Goal: Information Seeking & Learning: Learn about a topic

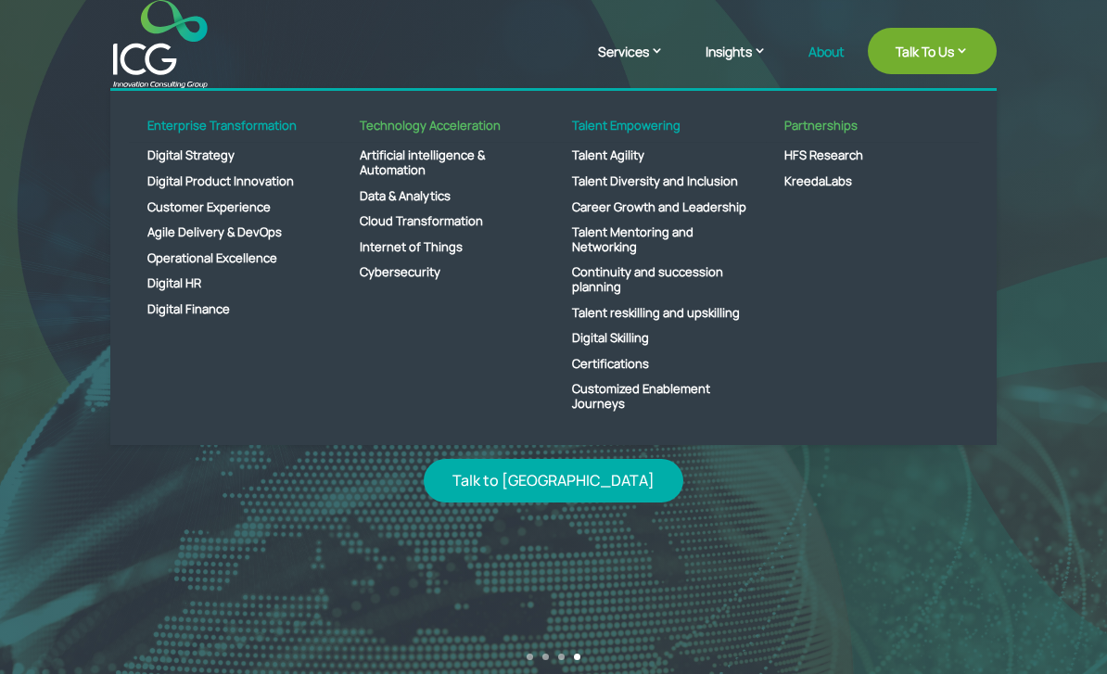
click at [810, 57] on link "About" at bounding box center [826, 67] width 36 height 44
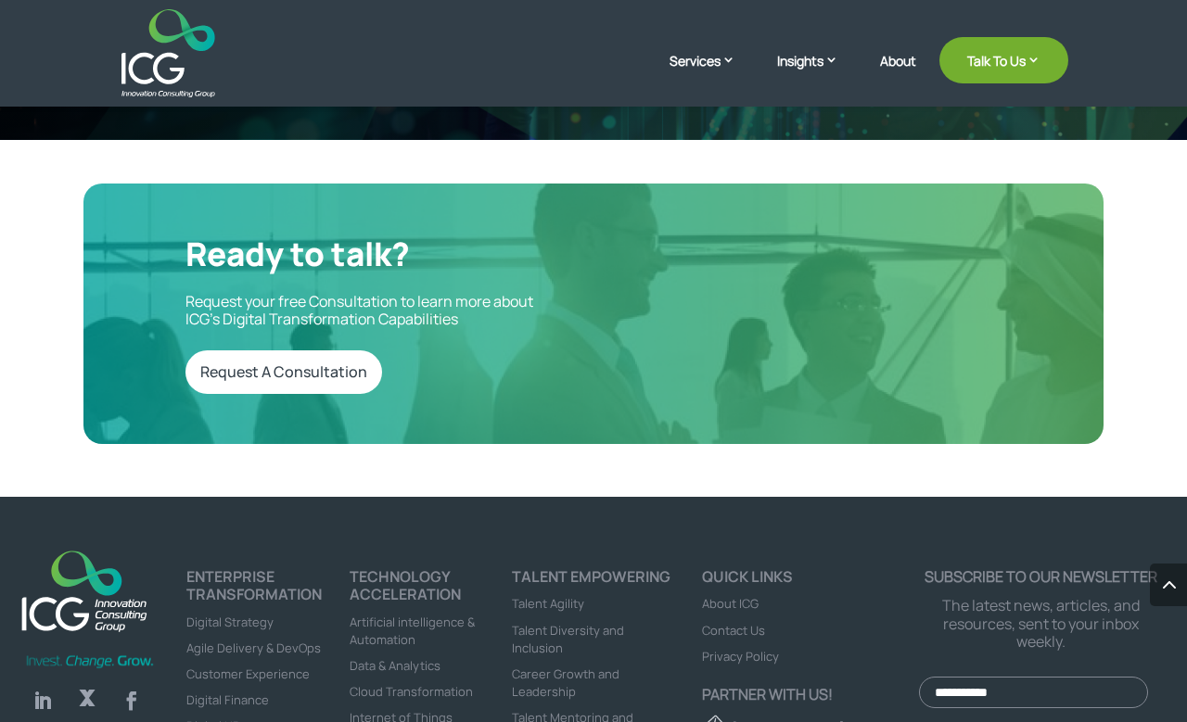
scroll to position [4384, 0]
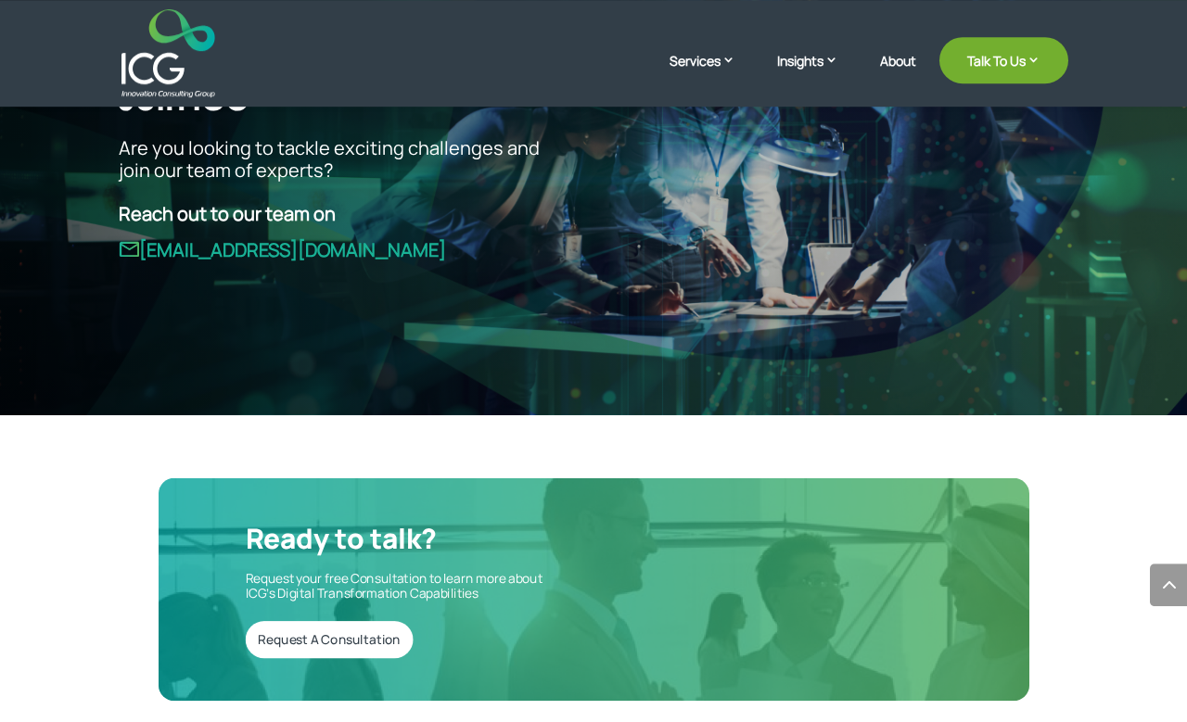
click at [192, 79] on img at bounding box center [168, 53] width 94 height 88
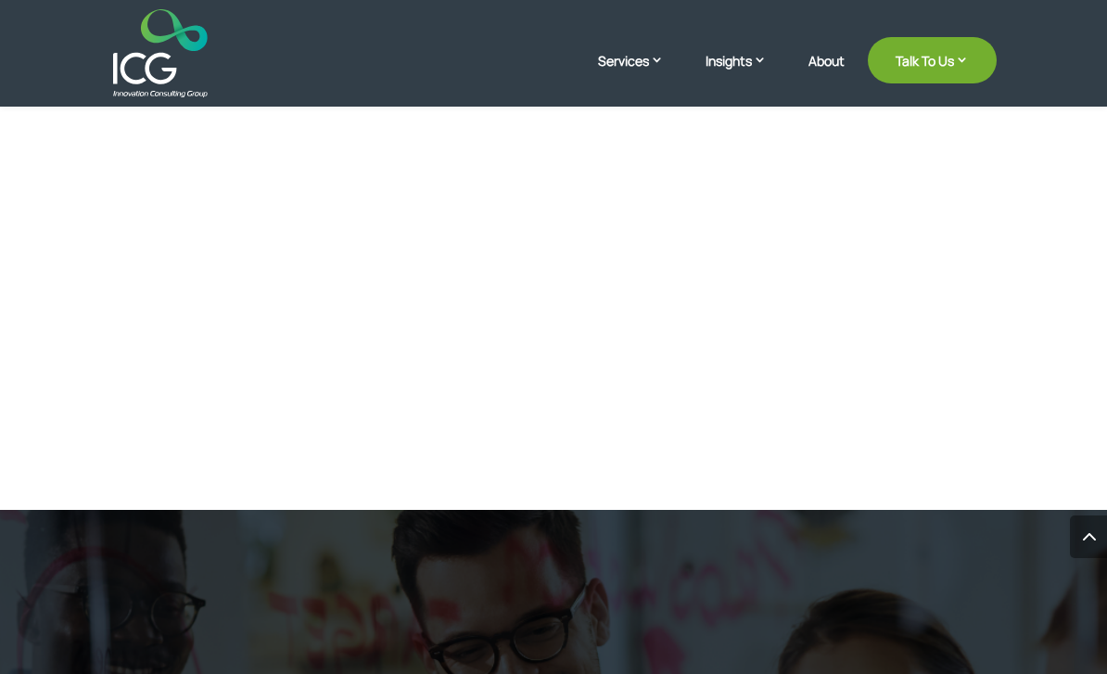
scroll to position [3612, 0]
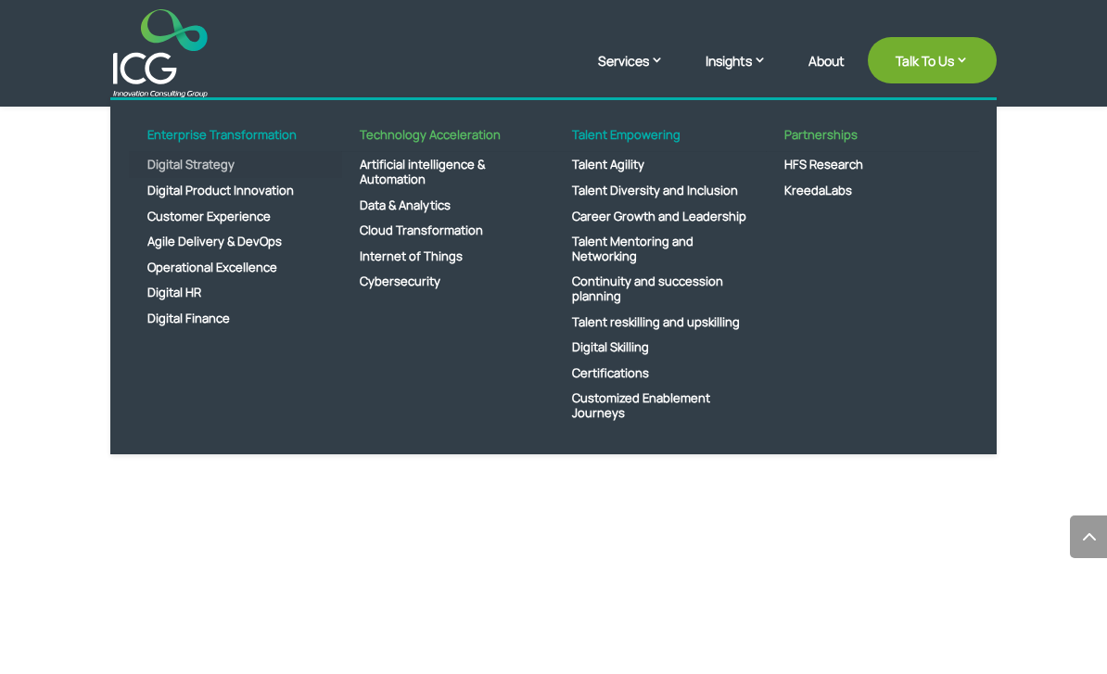
click at [240, 178] on link "Digital Strategy" at bounding box center [235, 165] width 213 height 26
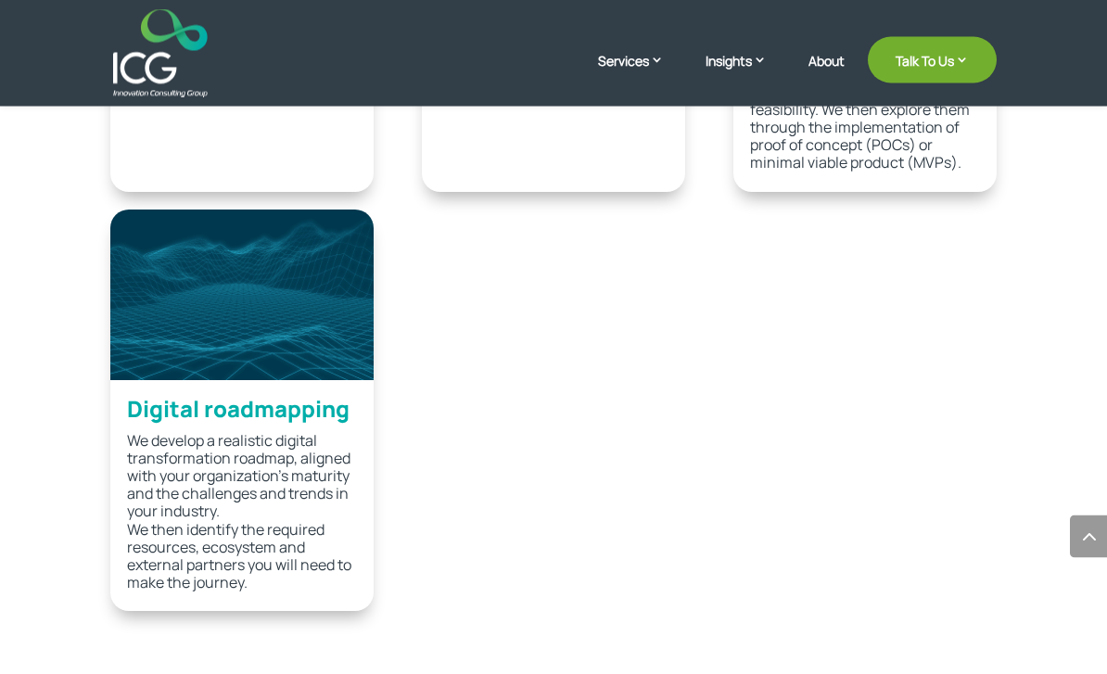
scroll to position [3981, 0]
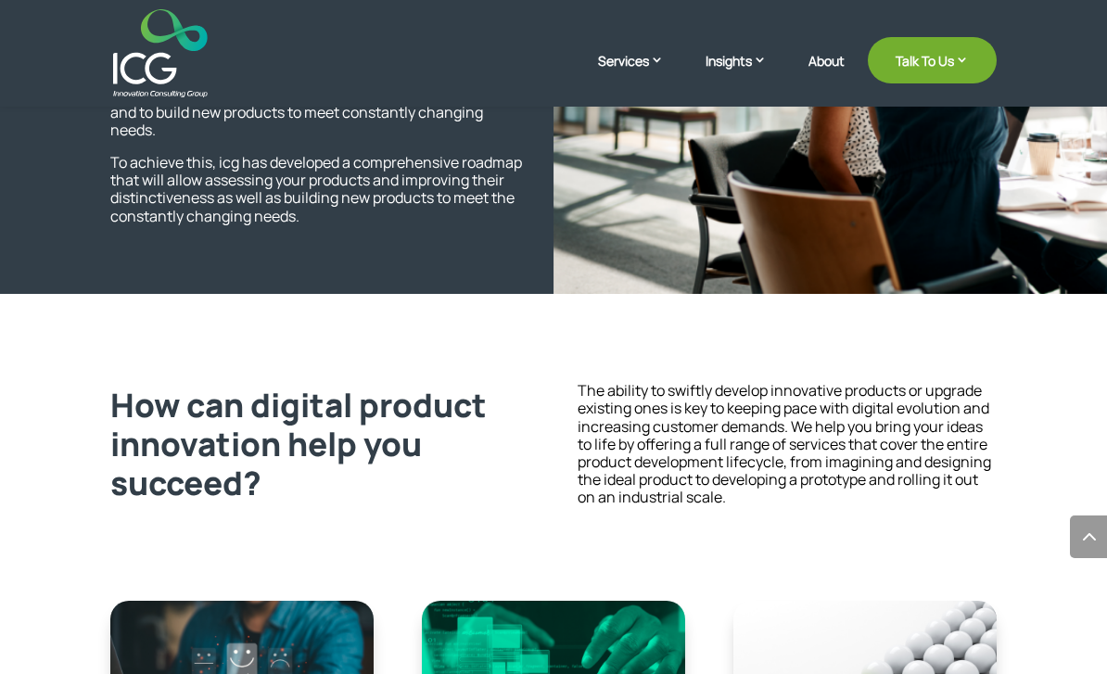
scroll to position [1814, 0]
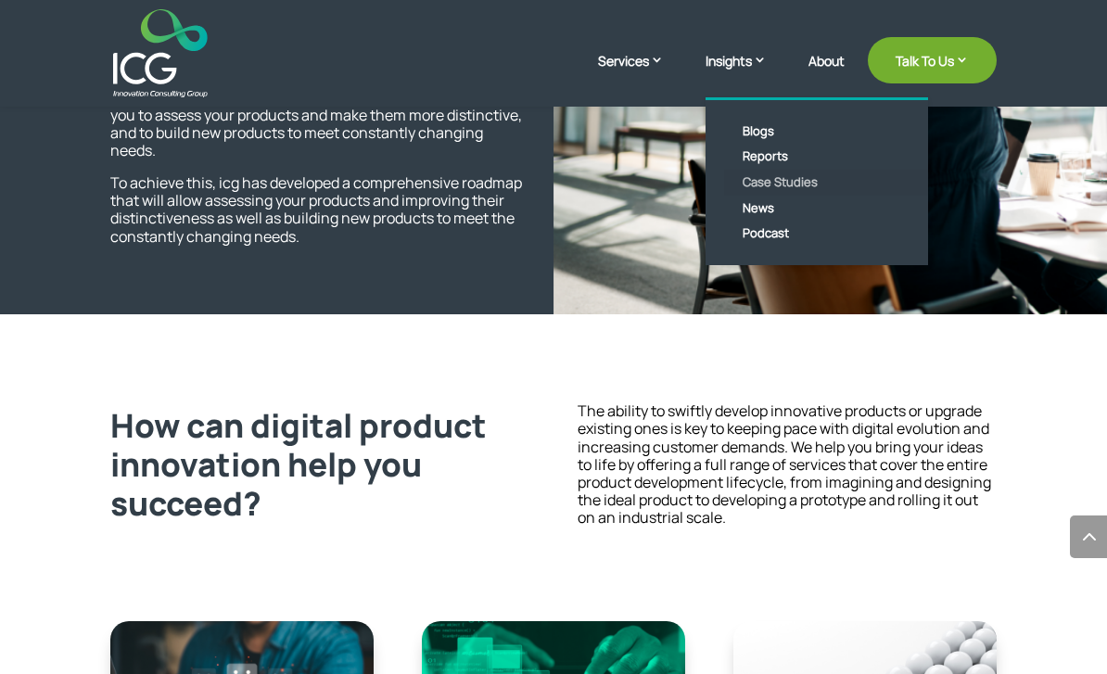
click at [780, 186] on link "Case Studies" at bounding box center [830, 183] width 213 height 26
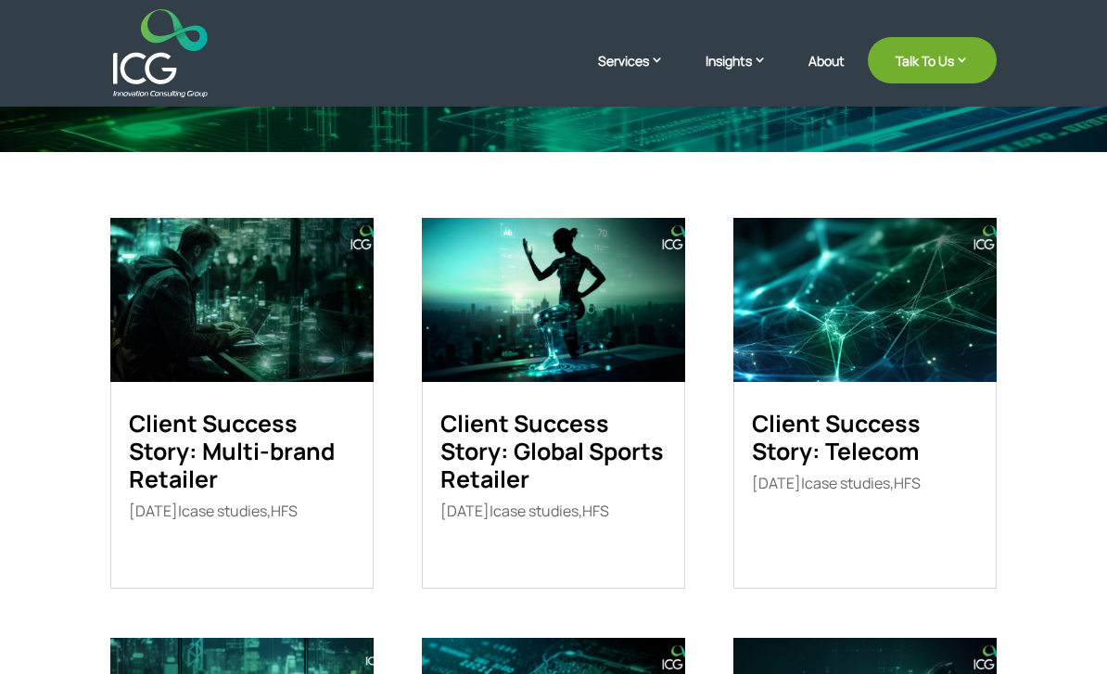
scroll to position [310, 0]
click at [921, 460] on link "Client Success Story: Telecom" at bounding box center [836, 437] width 169 height 60
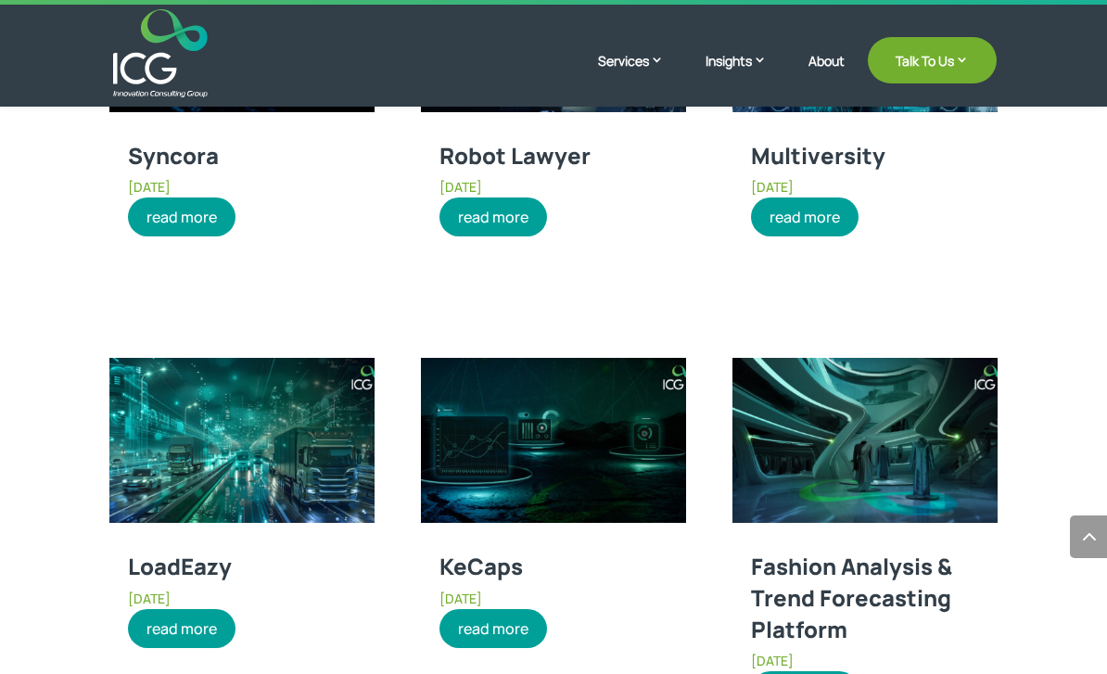
scroll to position [2602, 0]
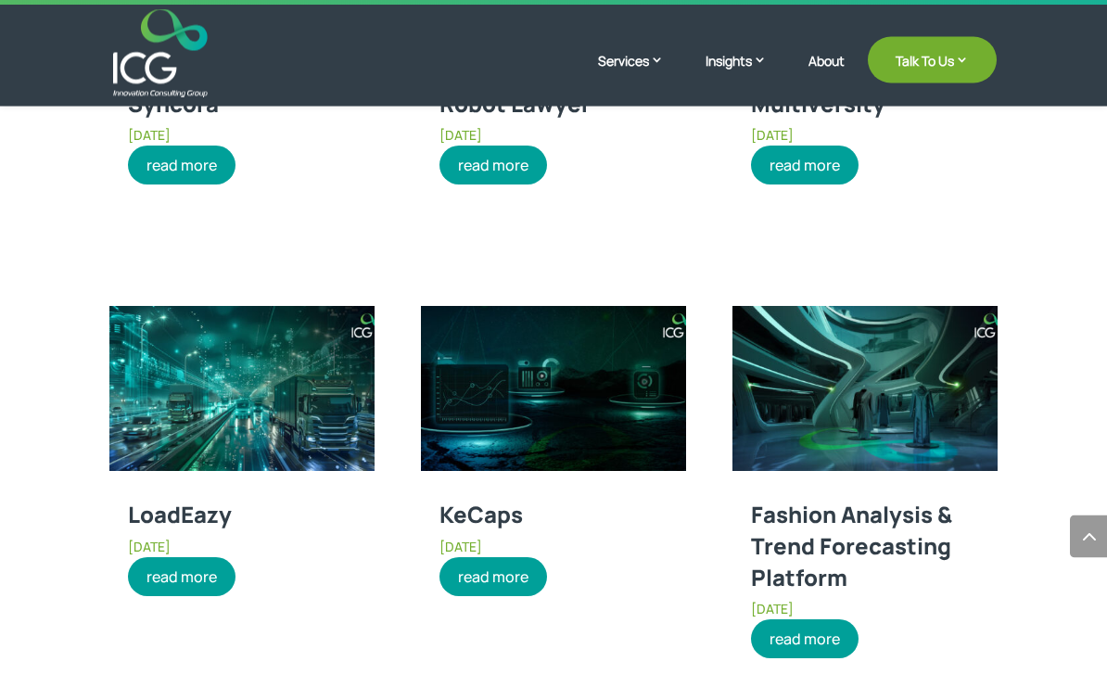
click at [930, 546] on link "Fashion Analysis & Trend Forecasting Platform" at bounding box center [851, 546] width 201 height 93
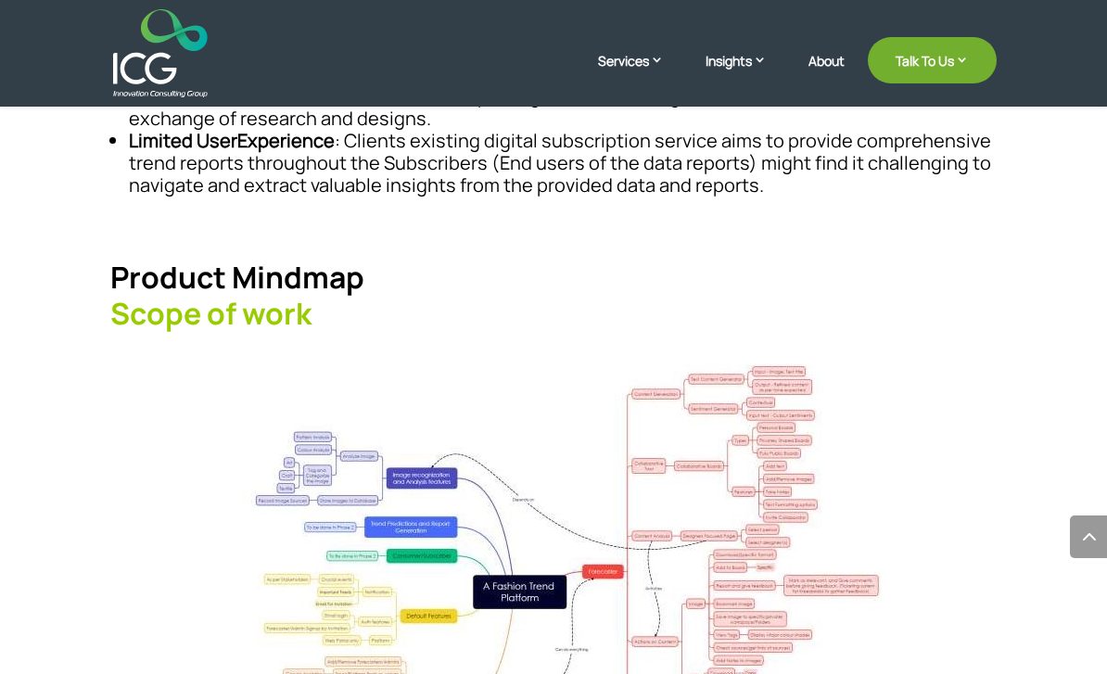
scroll to position [1483, 0]
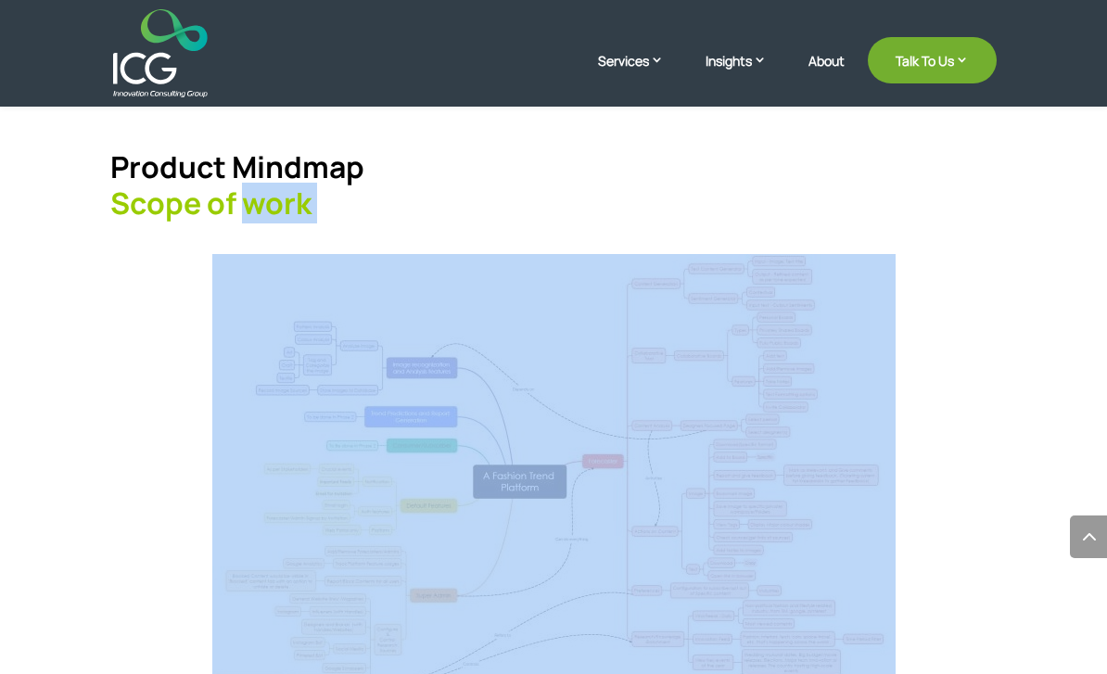
click at [970, 624] on div at bounding box center [552, 482] width 885 height 457
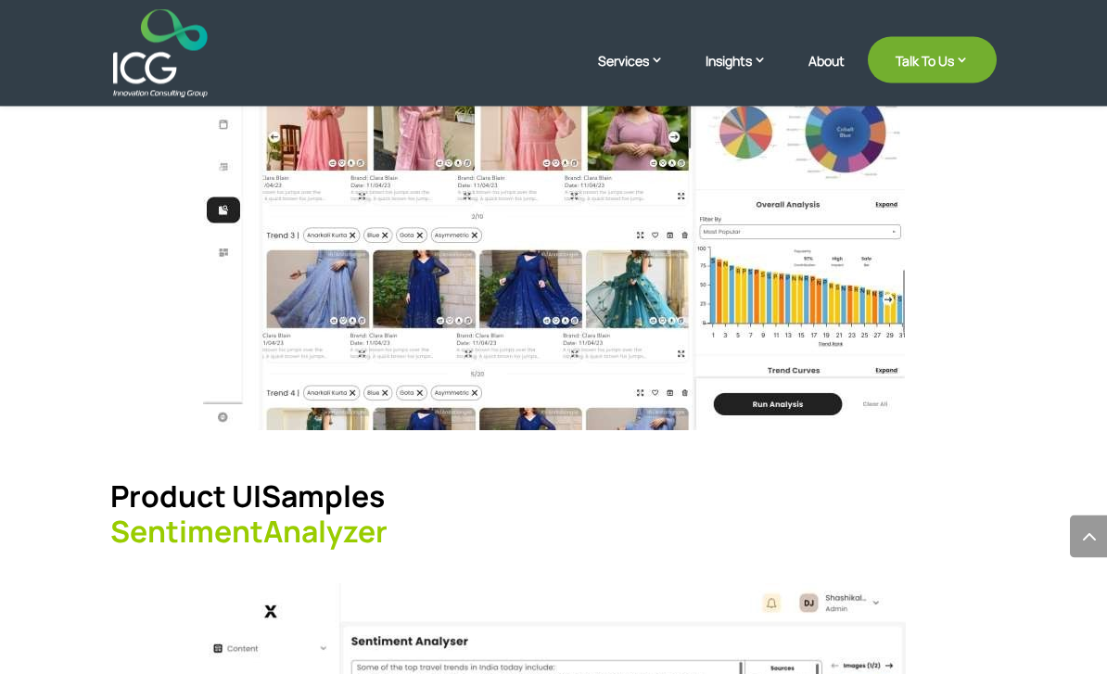
scroll to position [3445, 0]
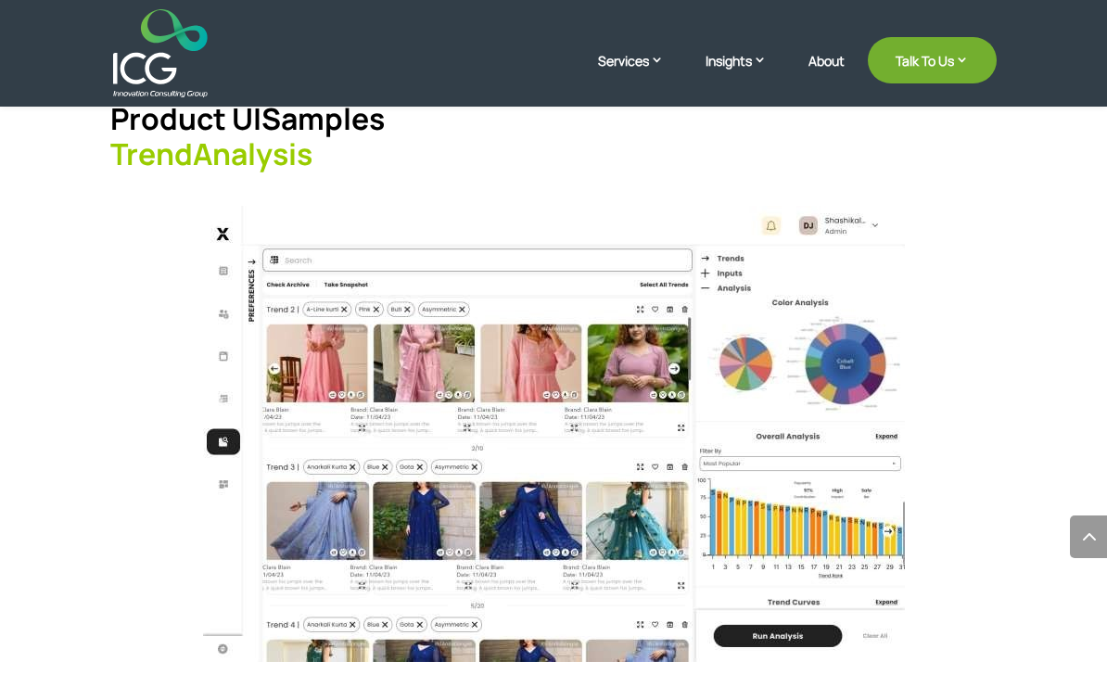
click at [137, 92] on img at bounding box center [160, 53] width 94 height 88
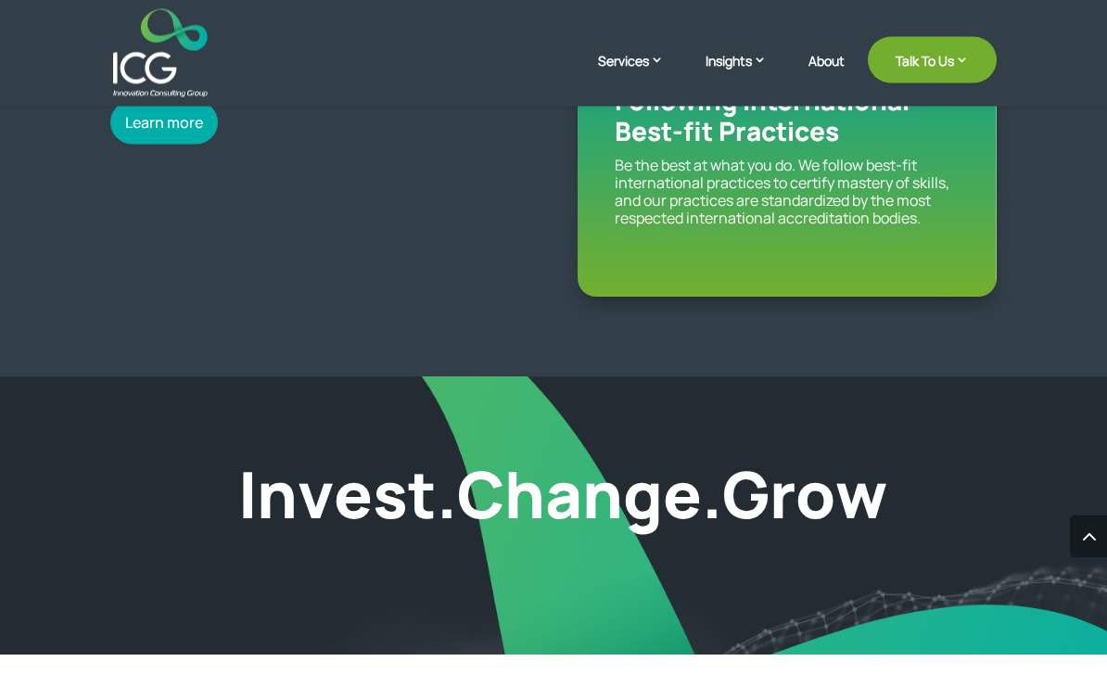
scroll to position [2945, 0]
